Goal: Navigation & Orientation: Go to known website

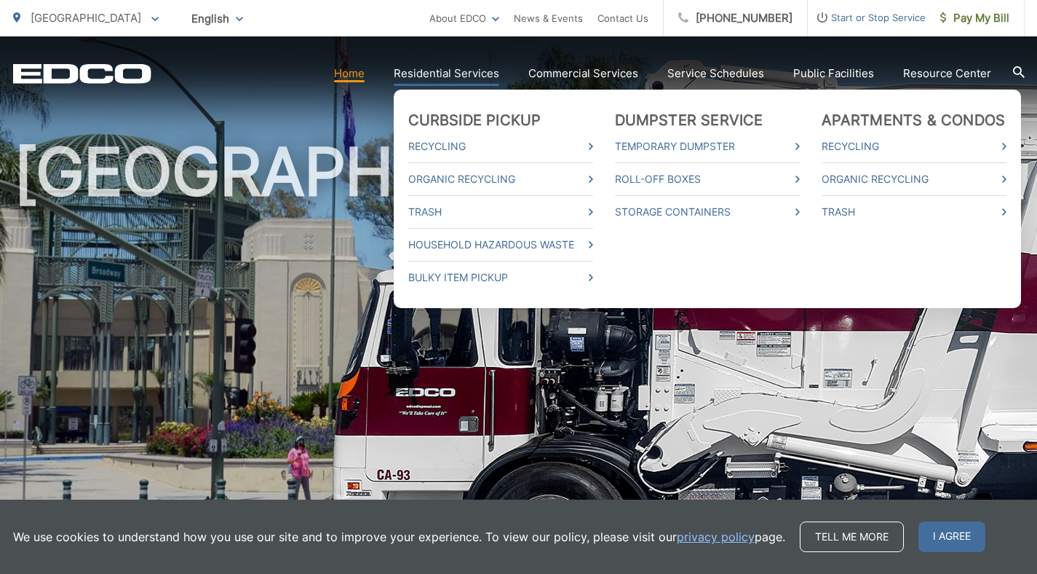
scroll to position [55, 0]
click at [443, 213] on link "Trash" at bounding box center [500, 211] width 185 height 17
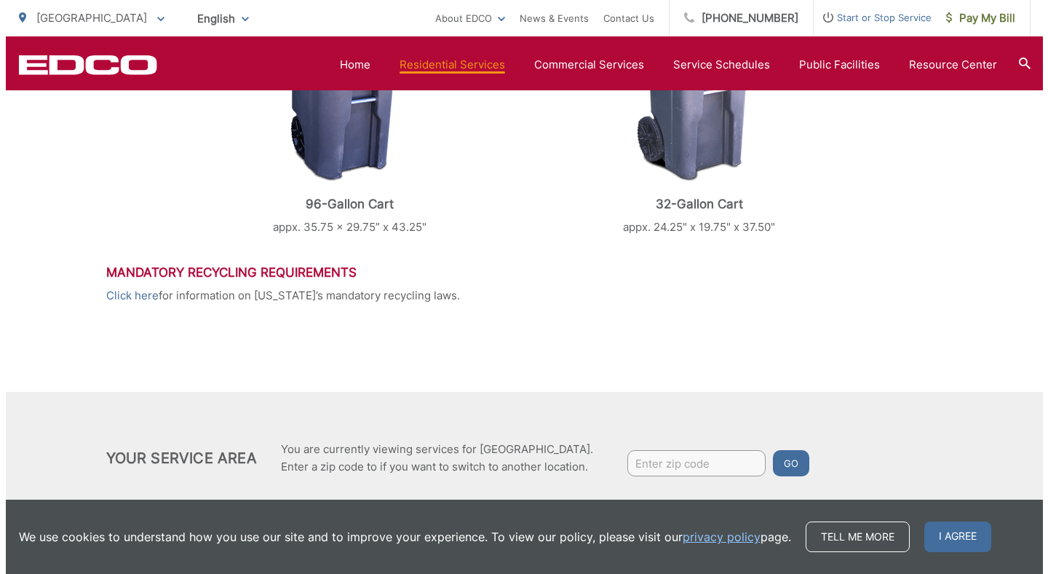
scroll to position [762, 0]
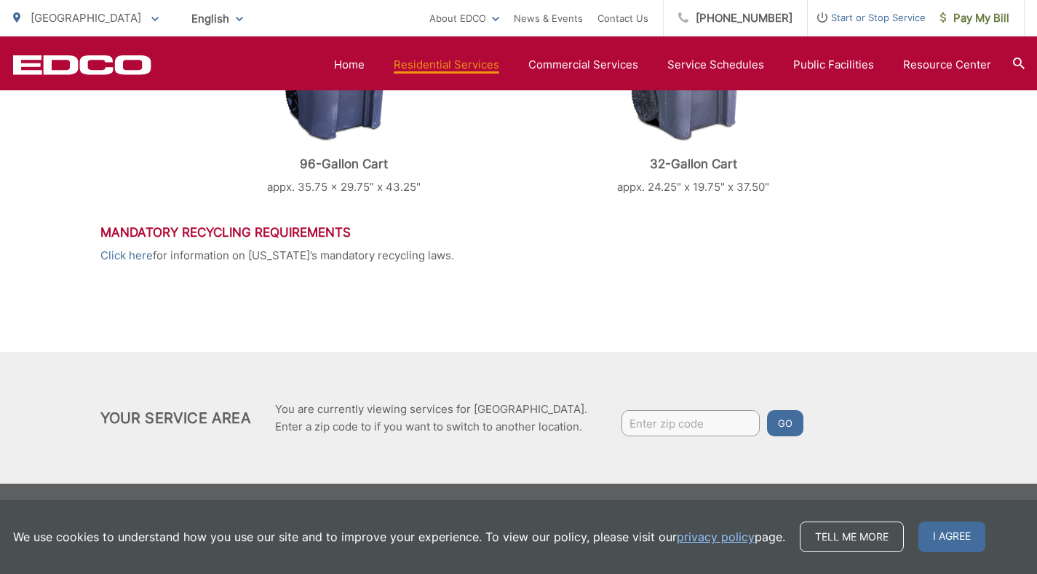
click at [652, 425] on input "Enter zip code" at bounding box center [691, 423] width 138 height 26
type input "92025"
click at [767, 410] on button "Go" at bounding box center [785, 423] width 36 height 26
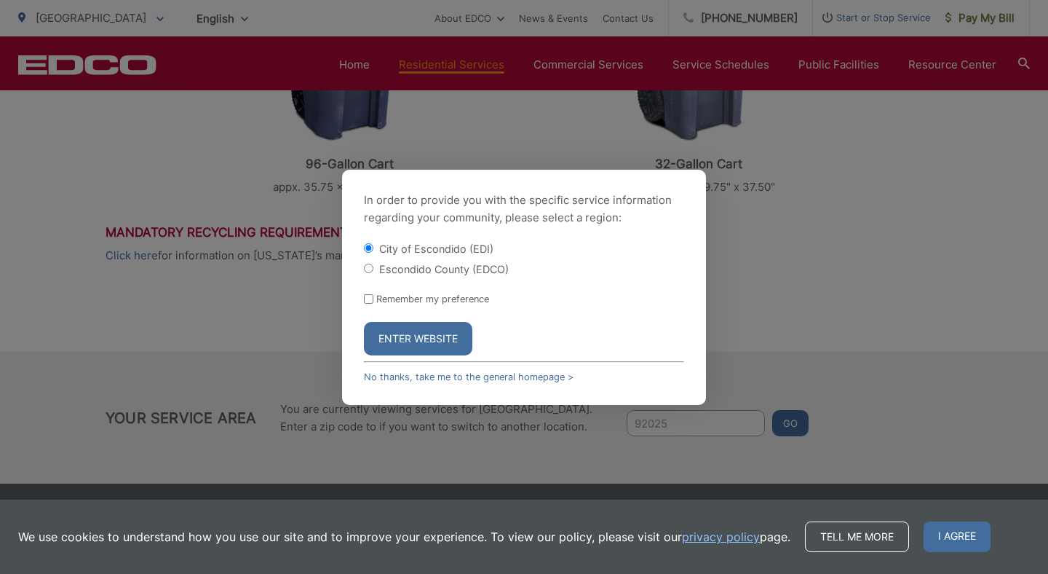
click at [416, 339] on button "Enter Website" at bounding box center [418, 338] width 108 height 33
